Goal: Complete application form

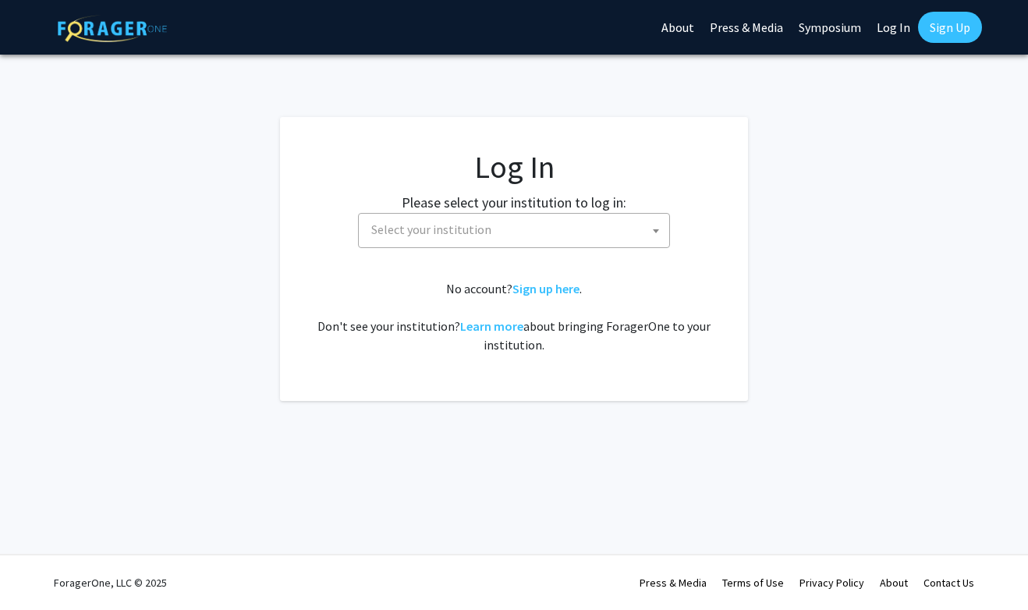
select select
click at [500, 226] on span "Select your institution" at bounding box center [517, 230] width 304 height 32
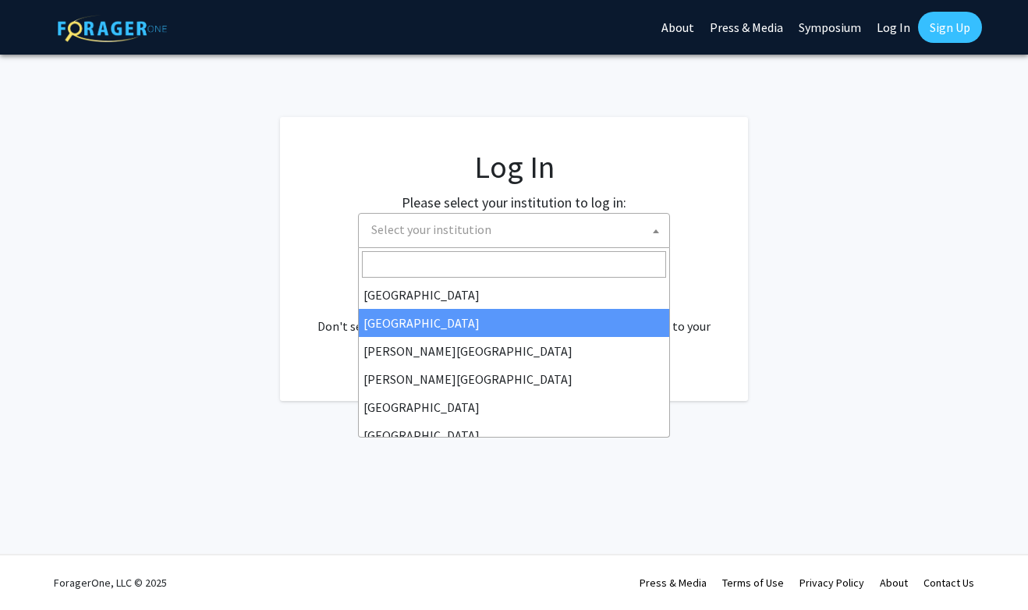
scroll to position [61, 0]
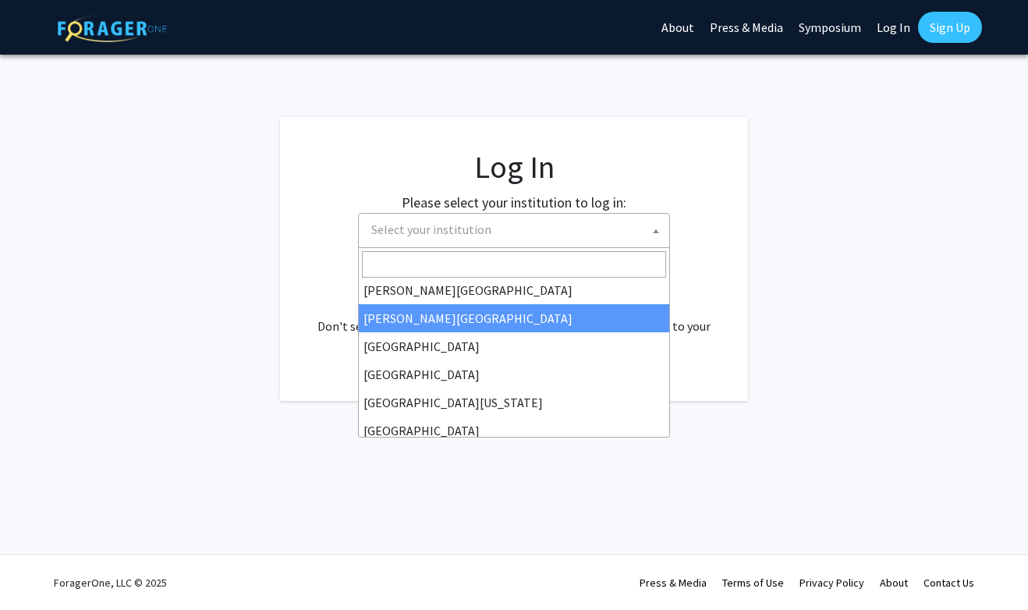
type input "u"
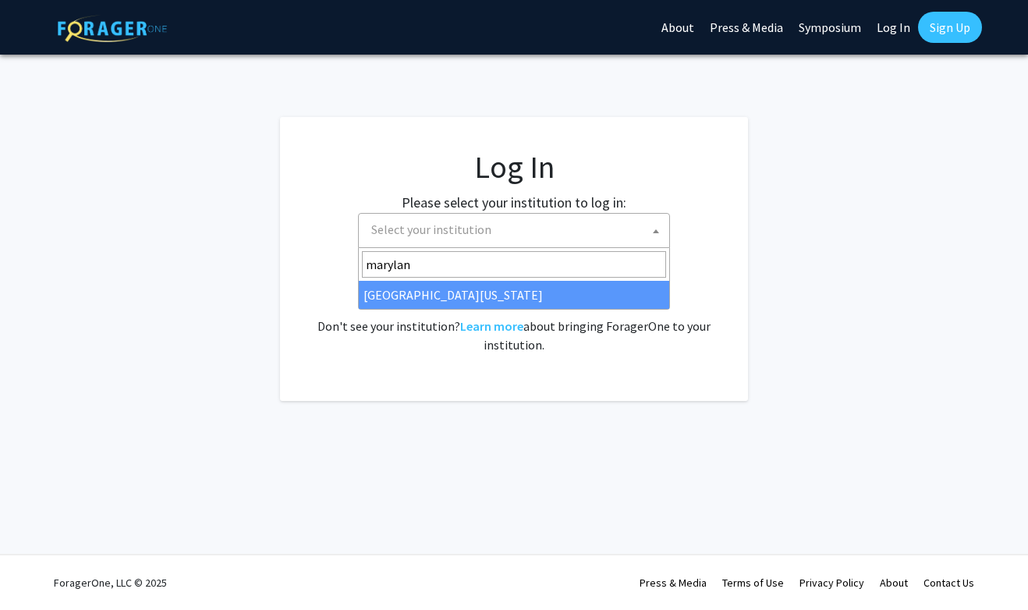
type input "maryland"
select select "31"
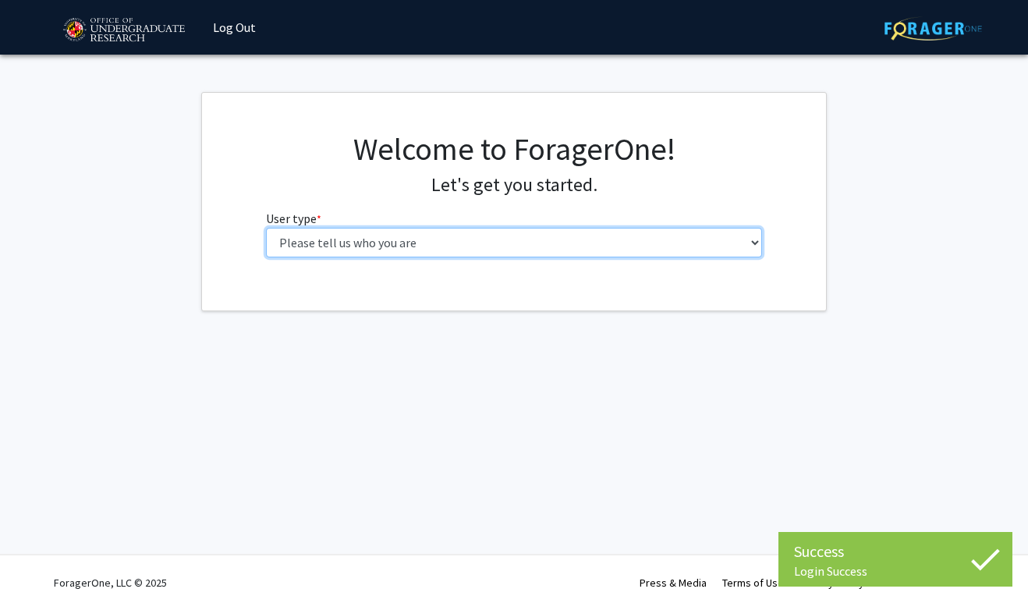
click at [487, 243] on select "Please tell us who you are Undergraduate Student Master's Student Doctoral Cand…" at bounding box center [514, 243] width 497 height 30
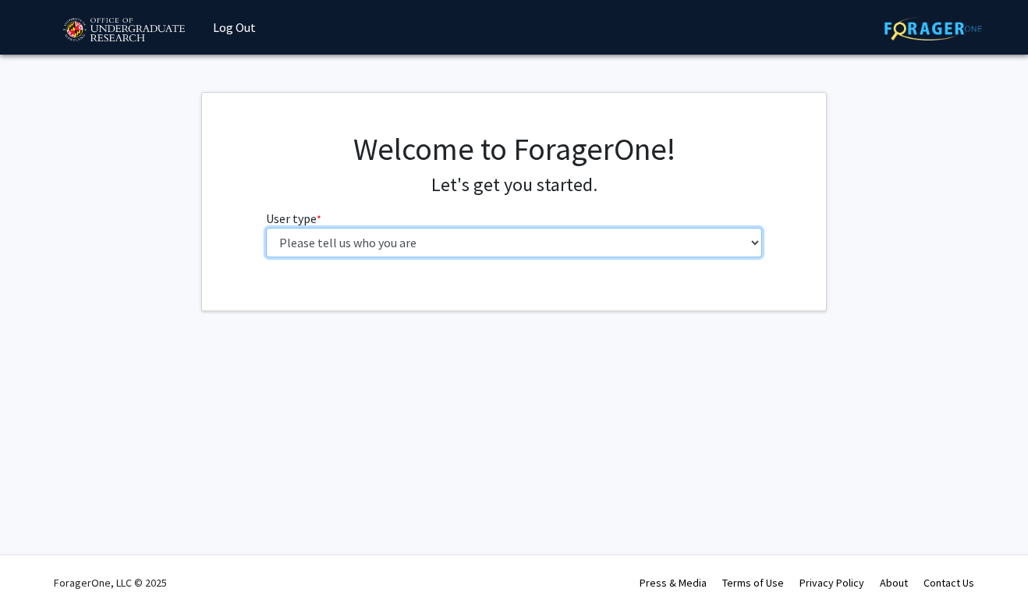
select select "1: undergrad"
click at [266, 228] on select "Please tell us who you are Undergraduate Student Master's Student Doctoral Cand…" at bounding box center [514, 243] width 497 height 30
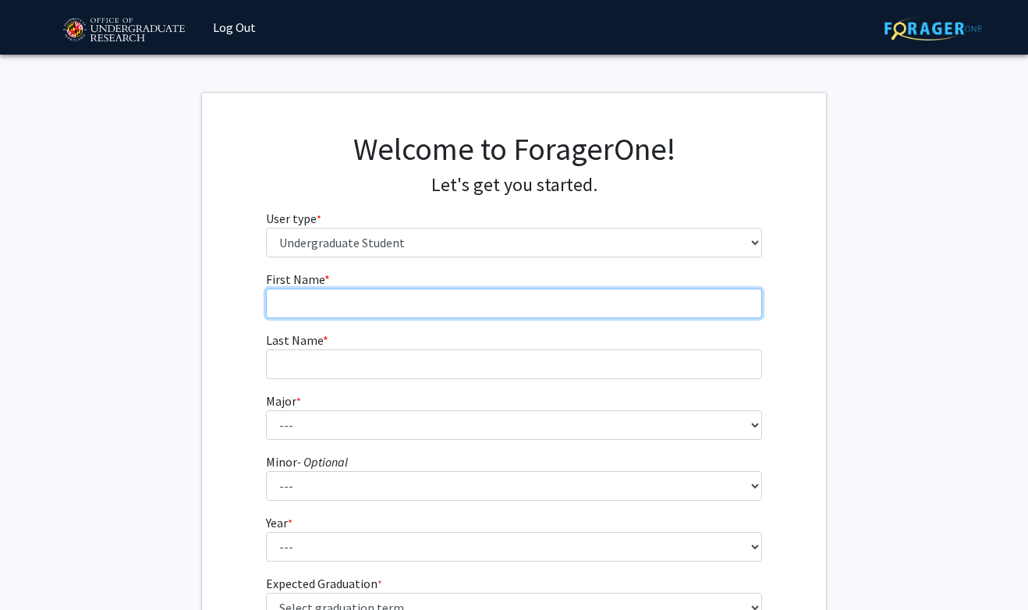
click at [485, 297] on input "First Name * required" at bounding box center [514, 304] width 497 height 30
type input "Lily"
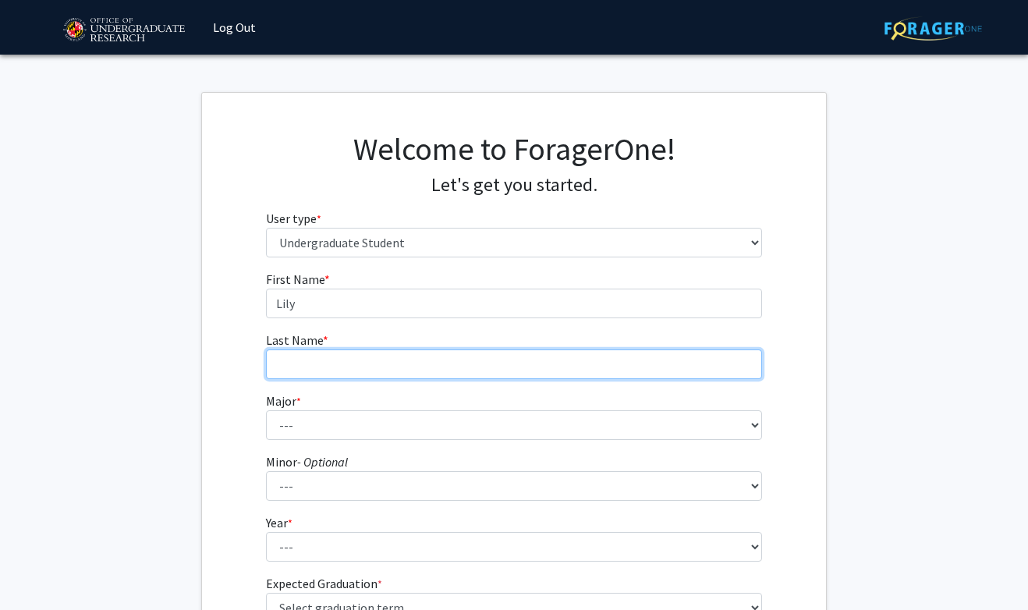
click at [388, 364] on input "Last Name * required" at bounding box center [514, 365] width 497 height 30
type input "[PERSON_NAME]"
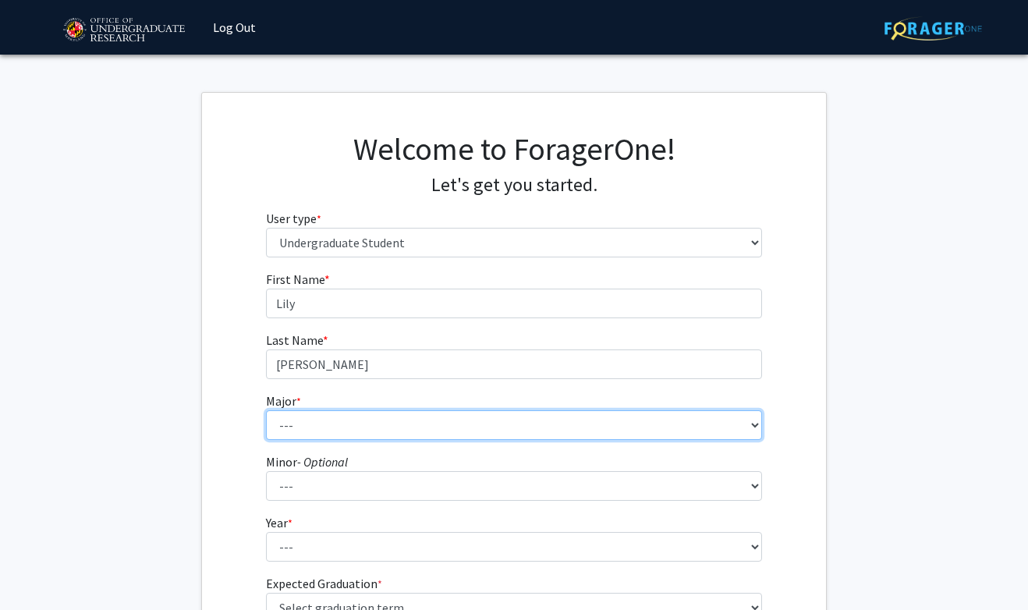
click at [362, 439] on select "--- Accounting Aerospace Engineering African American and Africana Studies Agri…" at bounding box center [514, 425] width 497 height 30
select select "99: 2400"
click at [266, 410] on select "--- Accounting Aerospace Engineering African American and Africana Studies Agri…" at bounding box center [514, 425] width 497 height 30
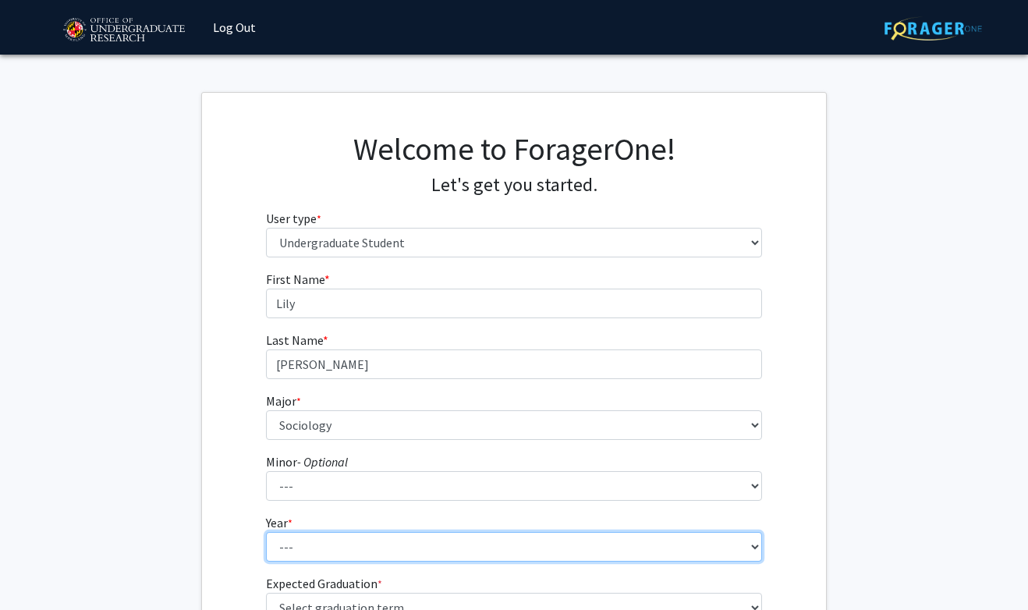
click at [295, 539] on select "--- First-year Sophomore Junior Senior Postbaccalaureate Certificate" at bounding box center [514, 547] width 497 height 30
select select "4: senior"
click at [266, 532] on select "--- First-year Sophomore Junior Senior Postbaccalaureate Certificate" at bounding box center [514, 547] width 497 height 30
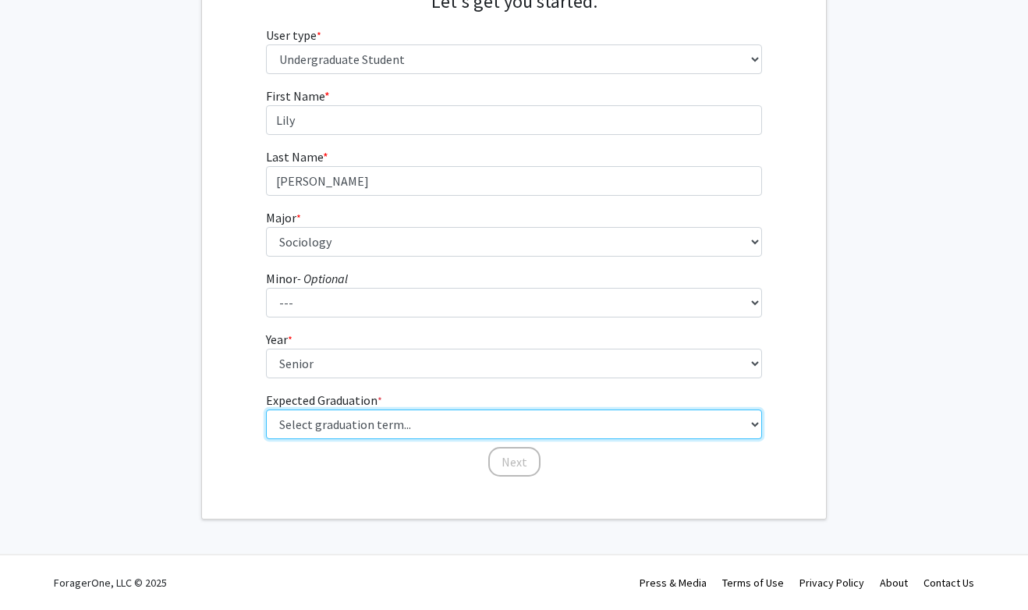
click at [307, 417] on select "Select graduation term... Spring 2025 Summer 2025 Fall 2025 Winter 2025 Spring …" at bounding box center [514, 425] width 497 height 30
select select "5: spring_2026"
click at [266, 410] on select "Select graduation term... Spring 2025 Summer 2025 Fall 2025 Winter 2025 Spring …" at bounding box center [514, 425] width 497 height 30
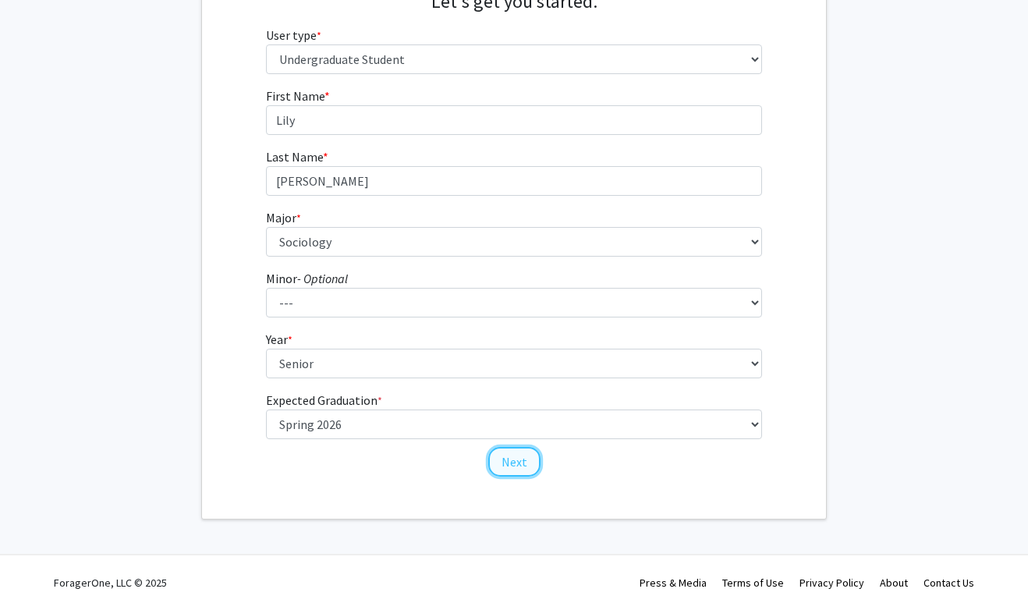
click at [510, 467] on button "Next" at bounding box center [514, 462] width 52 height 30
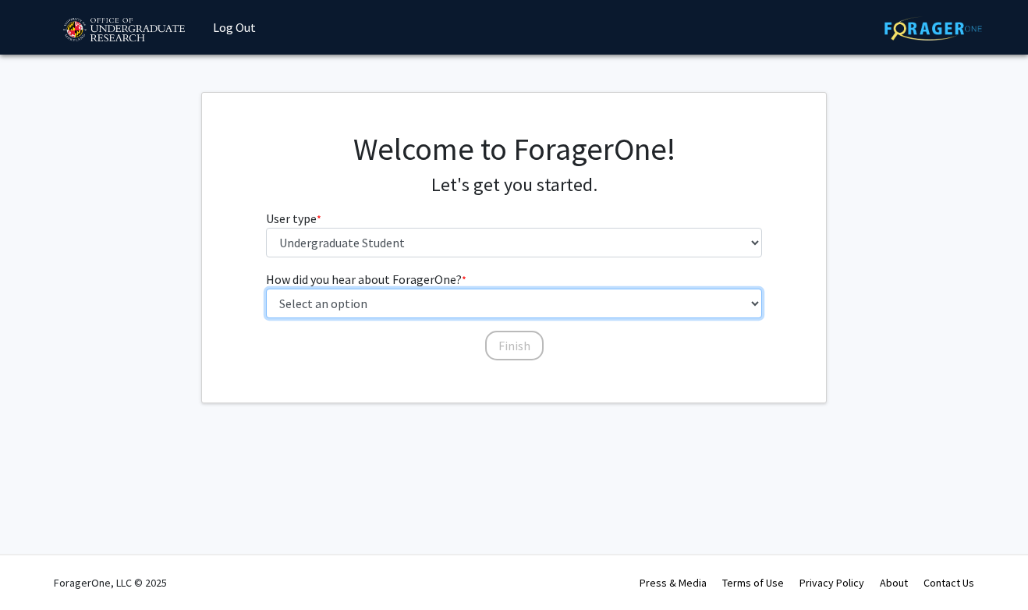
click at [397, 303] on select "Select an option Peer/student recommendation Faculty/staff recommendation Unive…" at bounding box center [514, 304] width 497 height 30
select select "3: university_website"
click at [266, 289] on select "Select an option Peer/student recommendation Faculty/staff recommendation Unive…" at bounding box center [514, 304] width 497 height 30
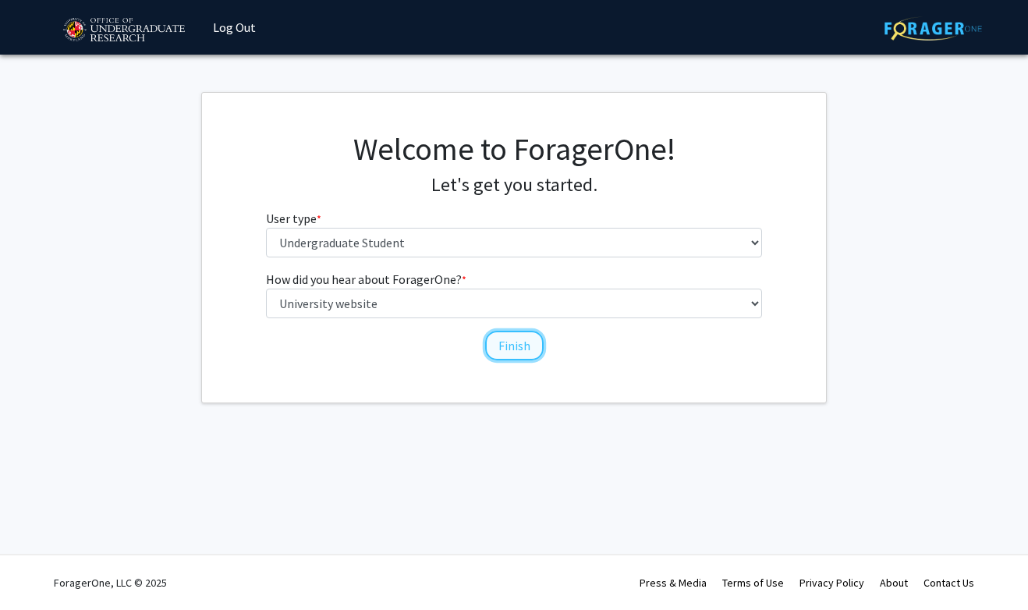
click at [496, 346] on button "Finish" at bounding box center [514, 346] width 59 height 30
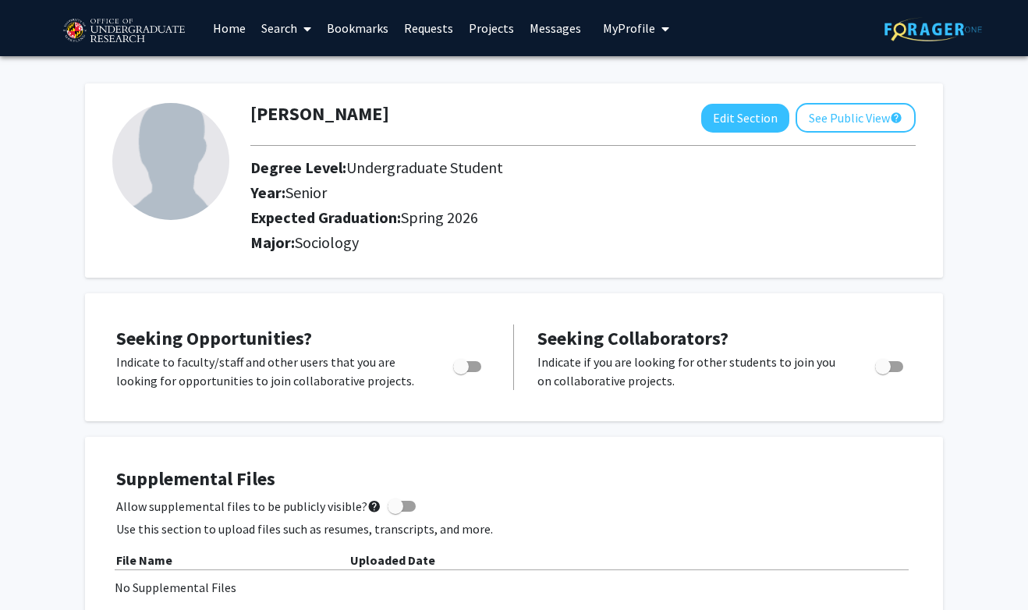
click at [302, 30] on span at bounding box center [304, 29] width 14 height 55
click at [288, 111] on span "Students" at bounding box center [301, 102] width 95 height 31
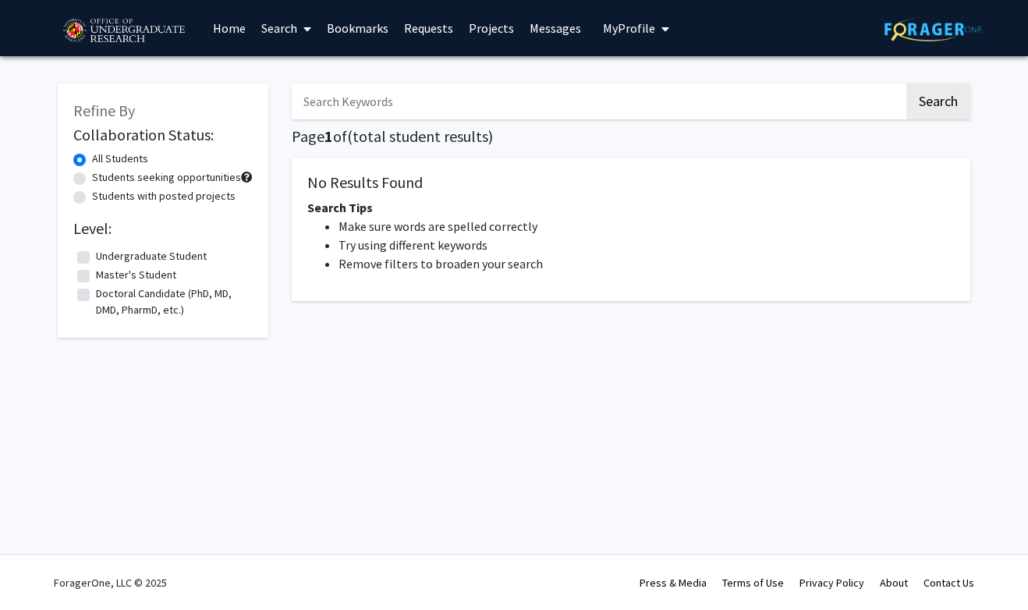
click at [188, 255] on label "Undergraduate Student" at bounding box center [151, 256] width 111 height 16
click at [106, 255] on input "Undergraduate Student" at bounding box center [101, 253] width 10 height 10
click at [347, 202] on span "Search Tips" at bounding box center [340, 208] width 66 height 16
click at [964, 90] on button "Search" at bounding box center [939, 101] width 64 height 36
checkbox input "false"
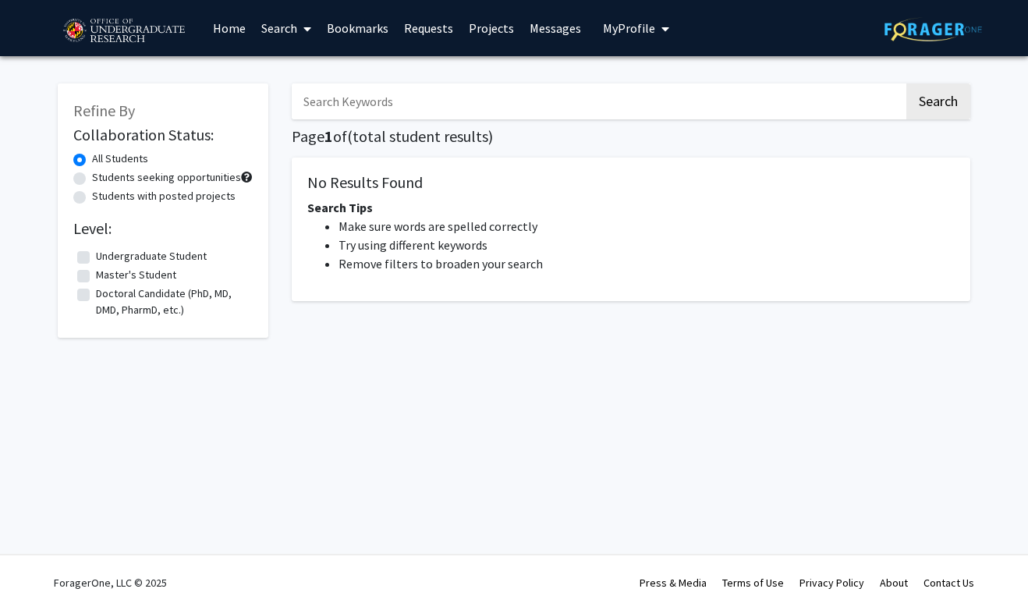
click at [387, 147] on div "Search Page 1 of ( total student results) No Results Found Search Tips Make sur…" at bounding box center [631, 216] width 702 height 297
